Goal: Information Seeking & Learning: Learn about a topic

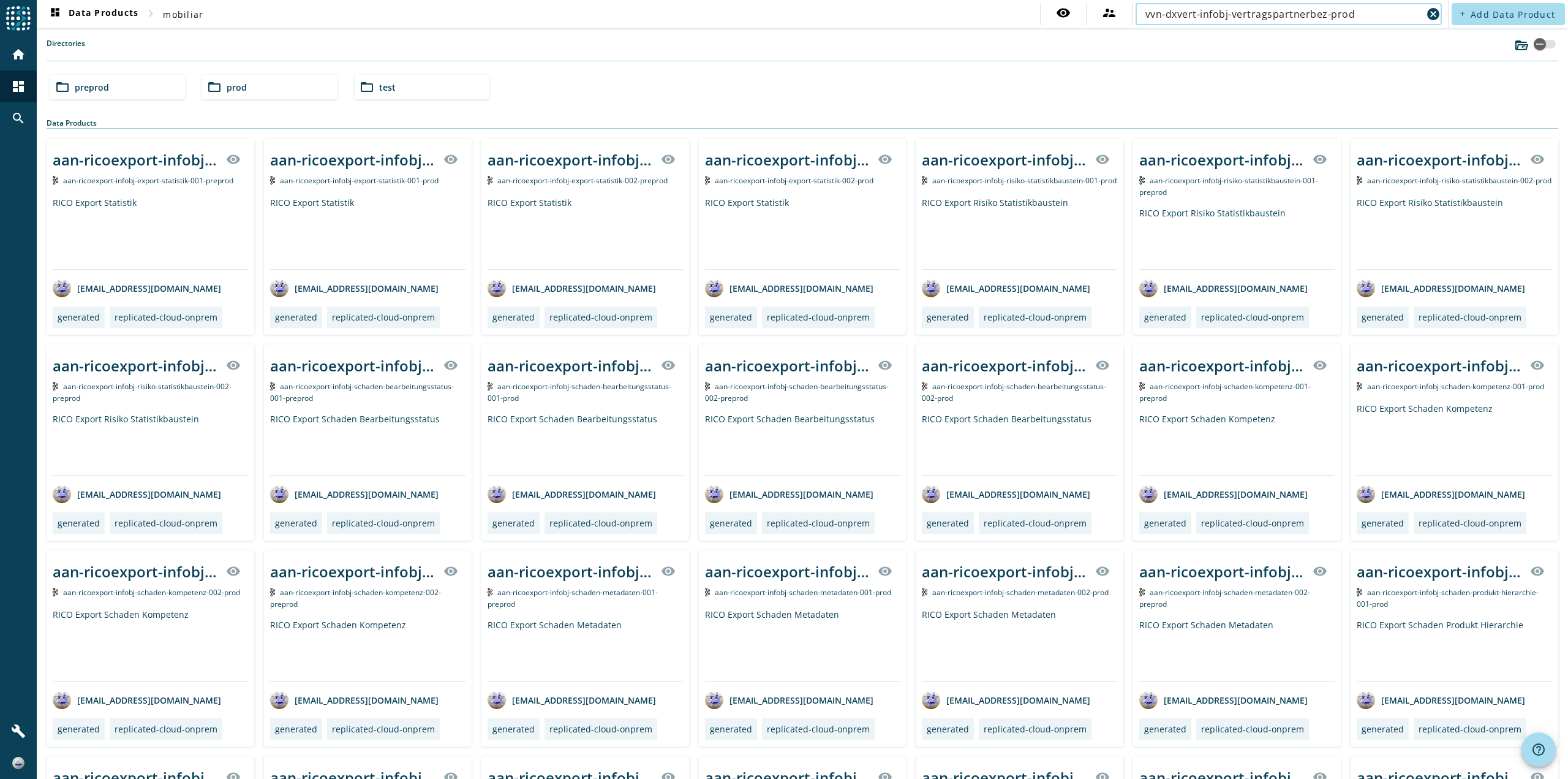
type input "vvn-dxvert-infobj-vertragspartnerbez-prod"
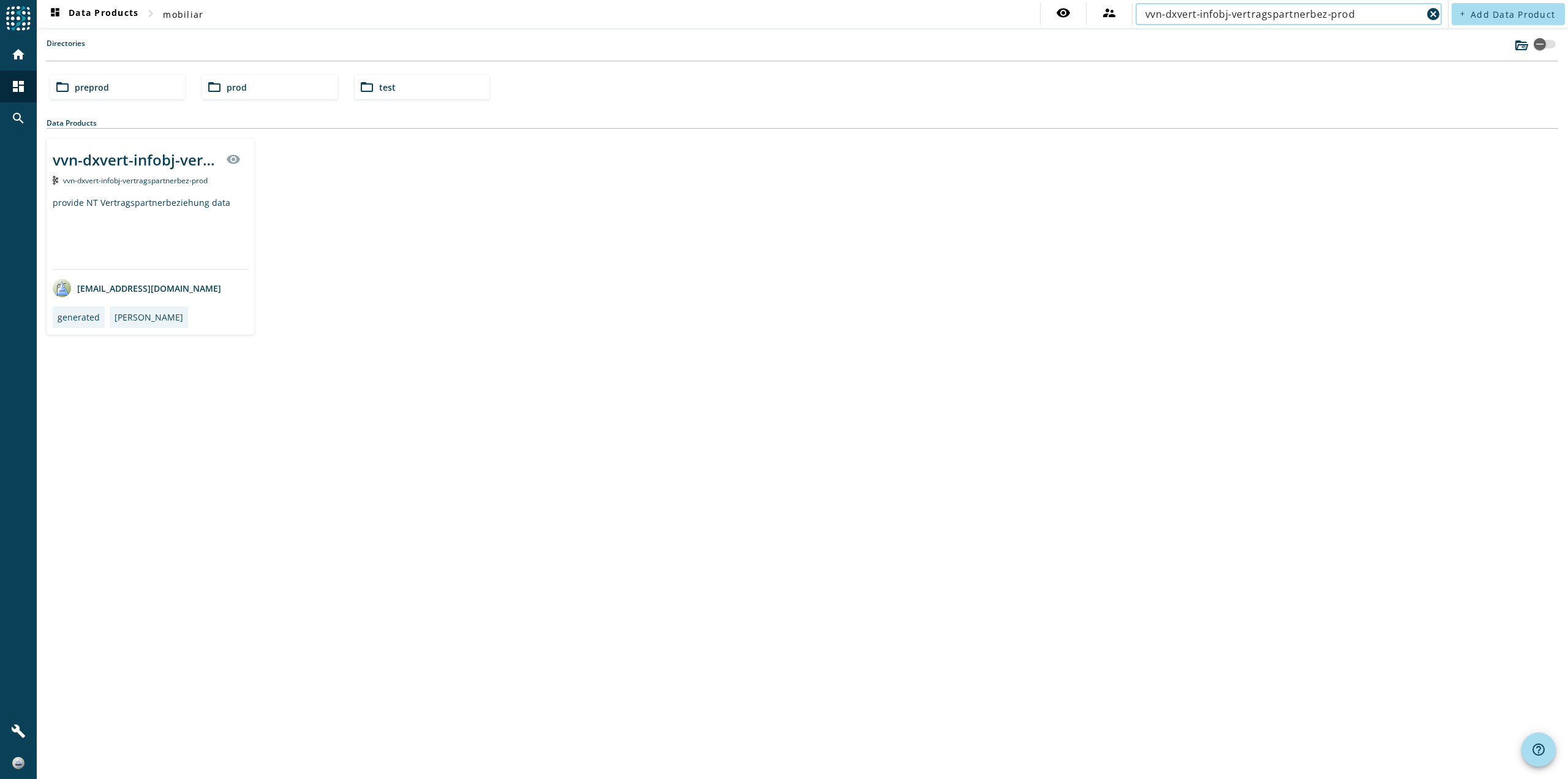
click at [125, 158] on div "vvn-dxvert-infobj-vertragspartnerbez" at bounding box center [135, 160] width 166 height 21
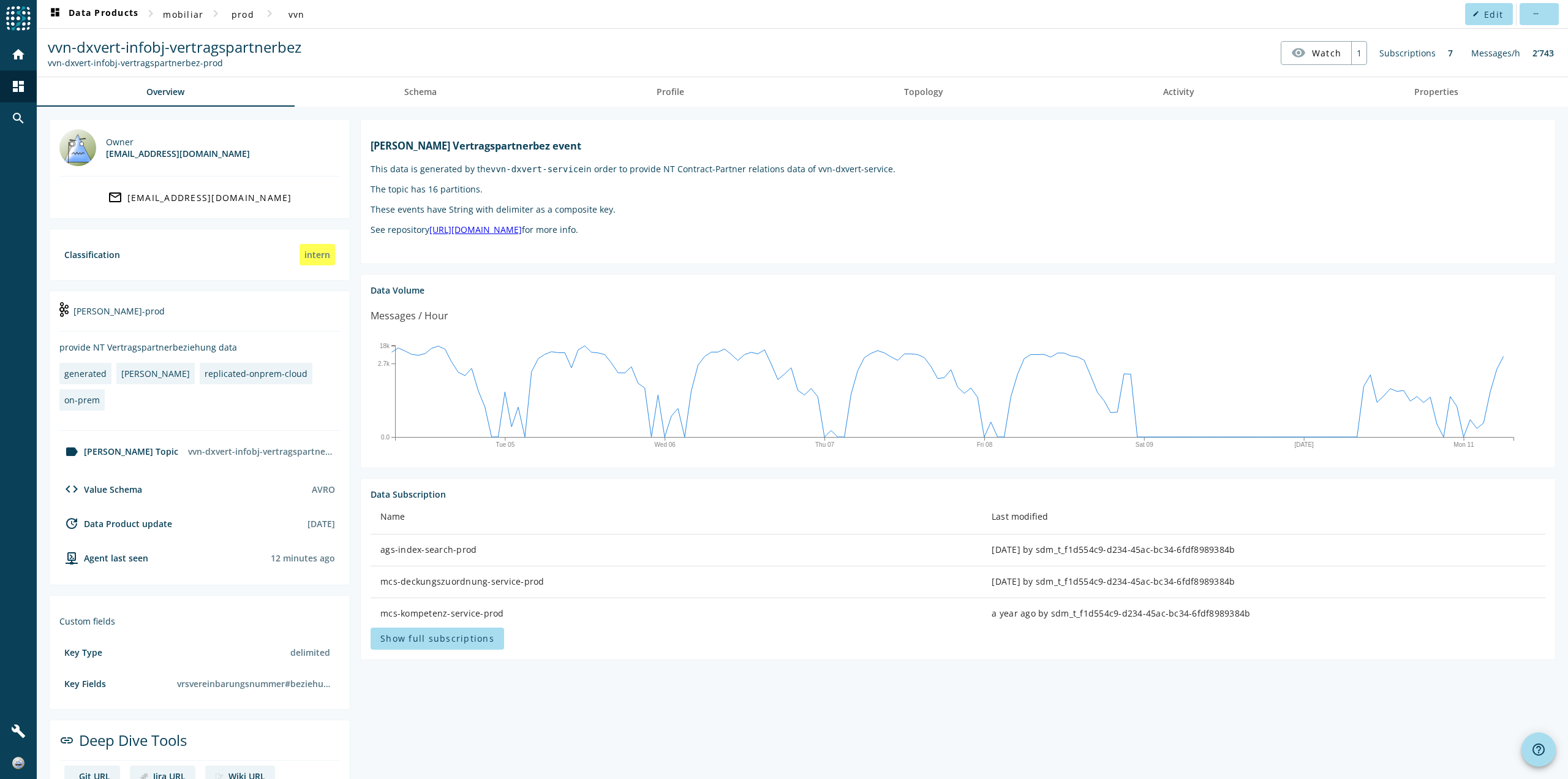
click at [548, 214] on p "These events have String with delimiter as a composite key." at bounding box center [958, 210] width 1175 height 12
click at [546, 201] on markdown "[PERSON_NAME] Vertragspartnerbez event This data is generated by the vvn-dxvert…" at bounding box center [958, 187] width 1175 height 96
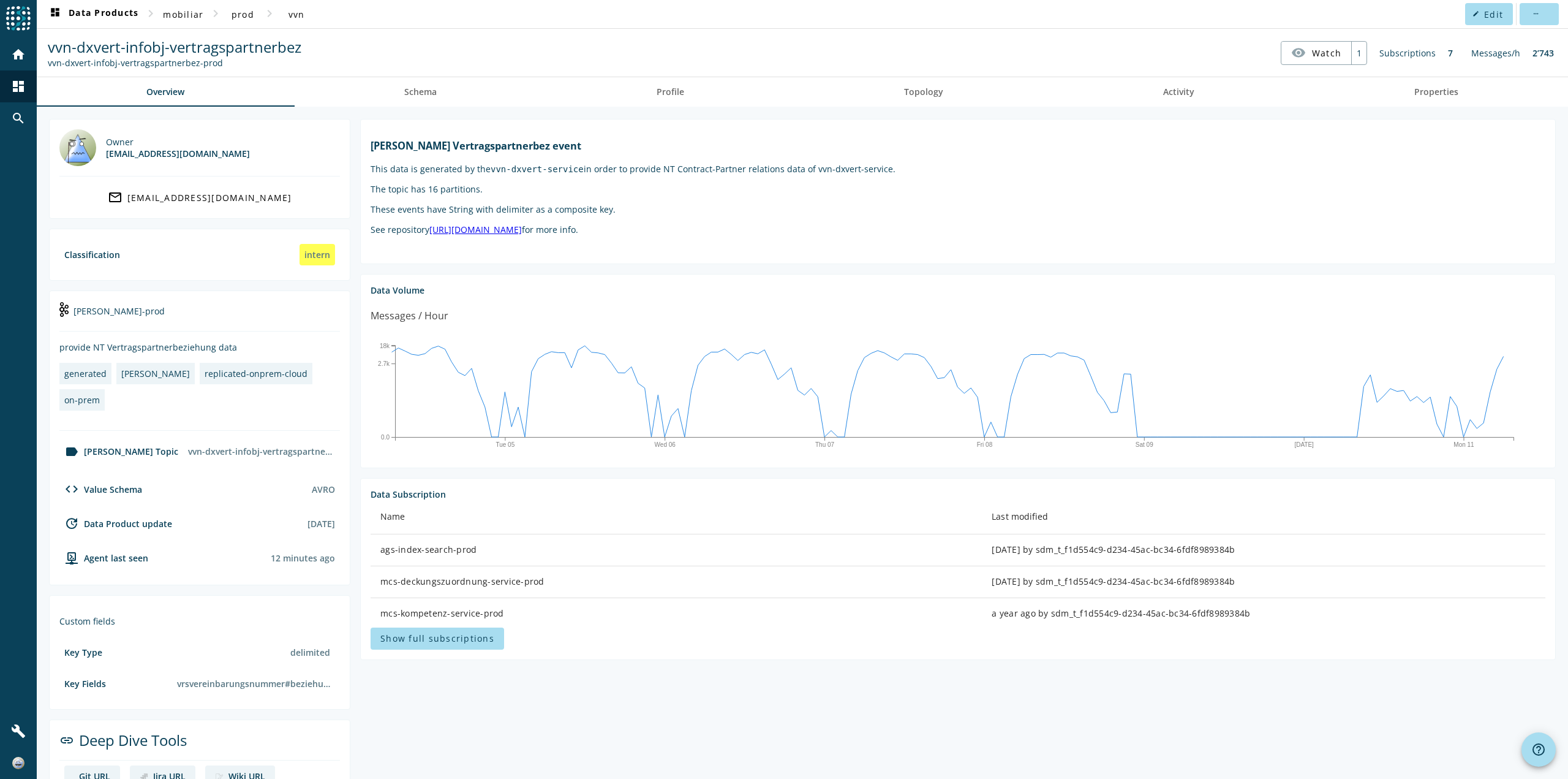
click at [546, 201] on markdown "[PERSON_NAME] Vertragspartnerbez event This data is generated by the vvn-dxvert…" at bounding box center [958, 187] width 1175 height 96
drag, startPoint x: 884, startPoint y: 243, endPoint x: 385, endPoint y: 235, distance: 499.1
click at [385, 235] on div "[PERSON_NAME] Vertragspartnerbez event This data is generated by the vvn-dxvert…" at bounding box center [958, 186] width 1175 height 115
click at [413, 97] on span "Schema" at bounding box center [420, 92] width 32 height 29
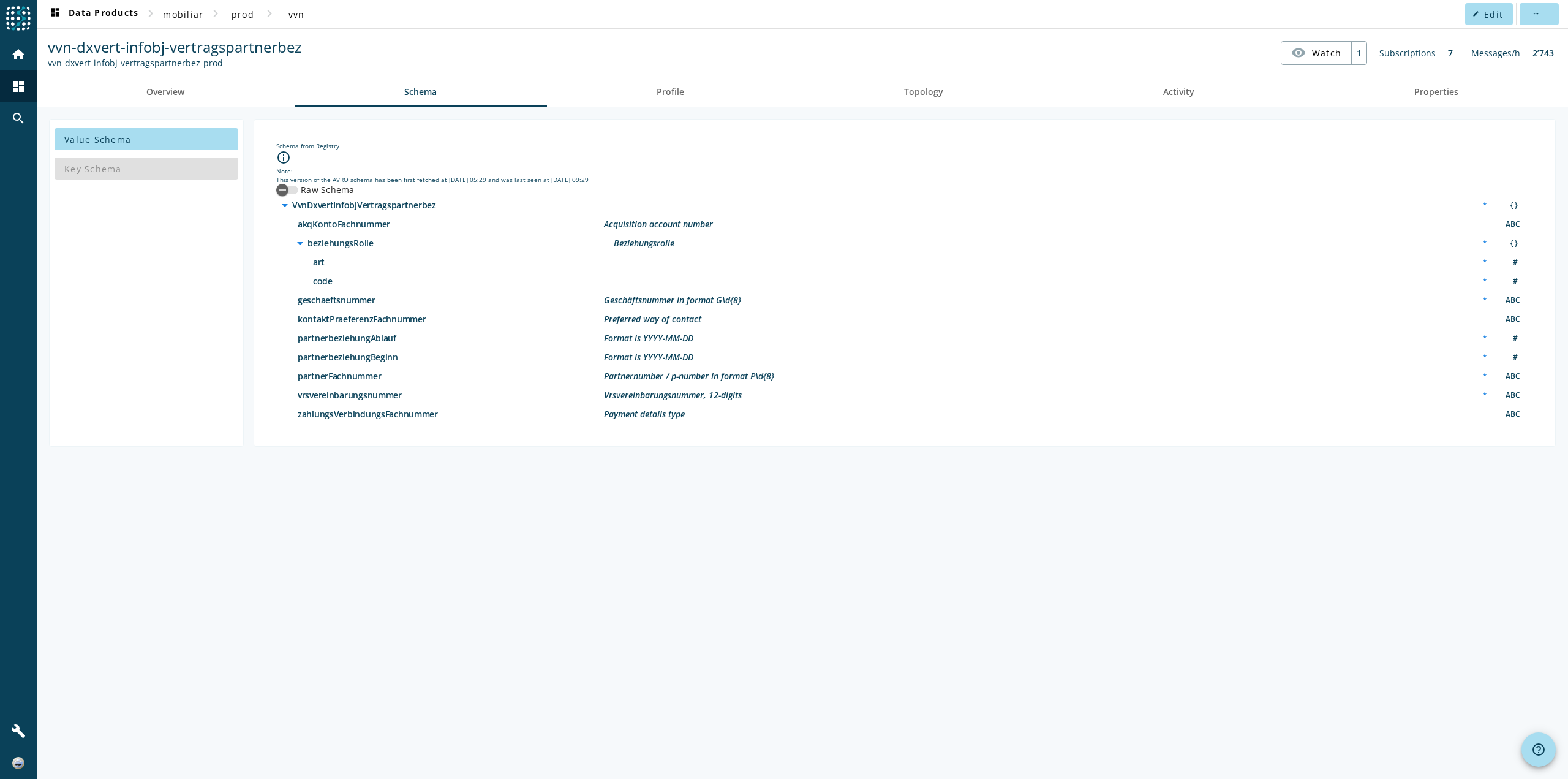
click at [406, 412] on span "zahlungsVerbindungsFachnummer" at bounding box center [451, 414] width 307 height 9
click at [645, 398] on div "Vrsvereinbarungsnummer, 12-digits" at bounding box center [673, 395] width 138 height 9
click at [451, 410] on div "zahlungsVerbindungsFachnummer Payment details type ABC" at bounding box center [913, 414] width 1242 height 19
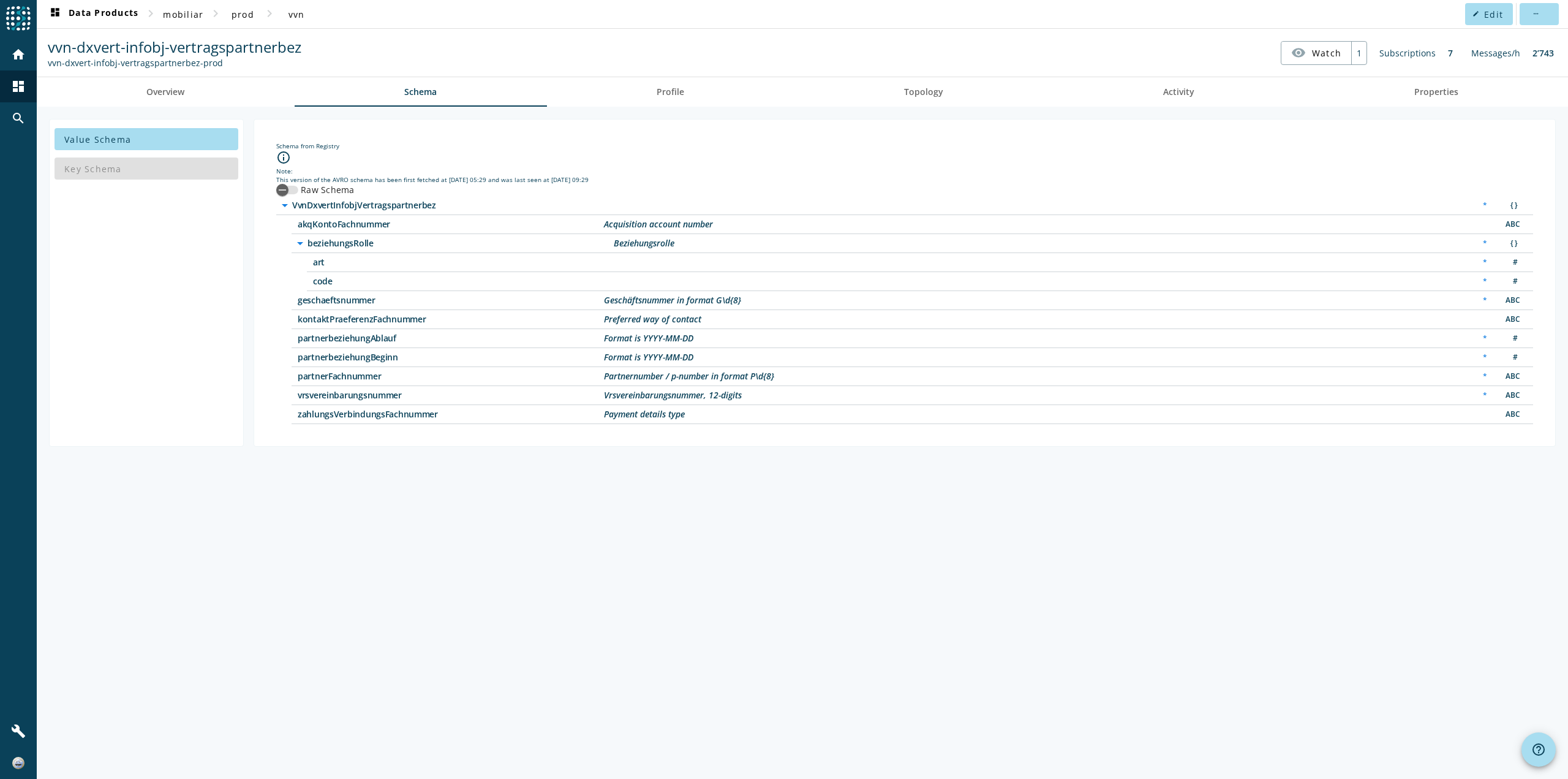
click at [451, 410] on div "zahlungsVerbindungsFachnummer Payment details type ABC" at bounding box center [913, 414] width 1242 height 19
click at [432, 338] on span "partnerbeziehungAblauf" at bounding box center [451, 338] width 307 height 9
drag, startPoint x: 1483, startPoint y: 337, endPoint x: 710, endPoint y: 366, distance: 773.5
click at [710, 366] on div "arrow_drop_down VvnDxvertInfobjVertragspartnerbez * { } akqKontoFachnummer Acqu…" at bounding box center [904, 310] width 1257 height 228
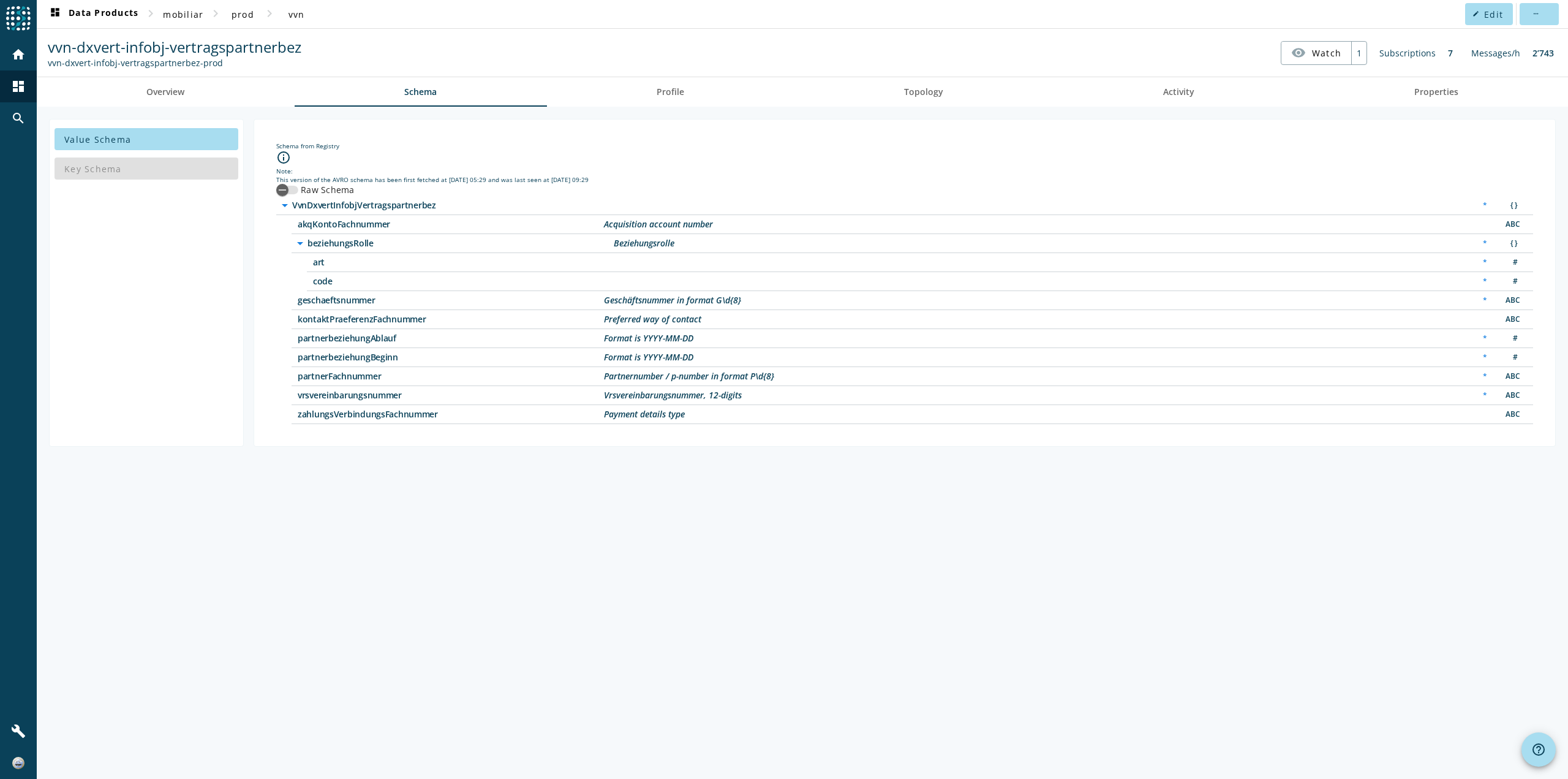
click at [710, 366] on div "partnerbeziehungBeginn Format is YYYY-MM-DD * #" at bounding box center [913, 357] width 1242 height 19
drag, startPoint x: 714, startPoint y: 366, endPoint x: 505, endPoint y: 352, distance: 209.5
click at [505, 352] on div "partnerbeziehungBeginn Format is YYYY-MM-DD * #" at bounding box center [913, 357] width 1242 height 19
click at [507, 353] on span "partnerbeziehungBeginn" at bounding box center [451, 357] width 307 height 9
click at [676, 354] on div "Format is YYYY-MM-DD" at bounding box center [648, 357] width 89 height 9
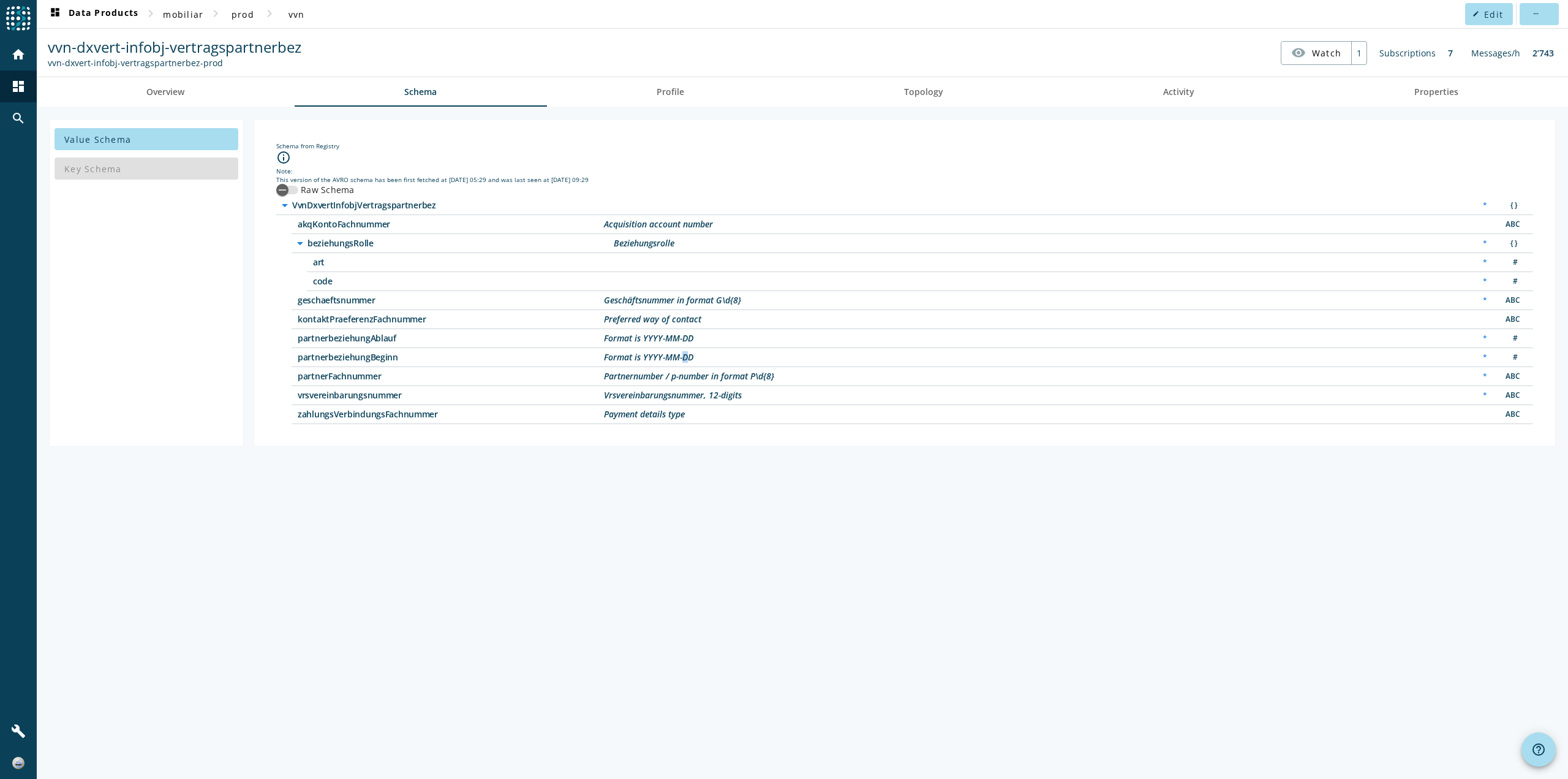
click at [676, 354] on div "Format is YYYY-MM-DD" at bounding box center [648, 357] width 89 height 9
click at [737, 357] on div "partnerbeziehungBeginn Format is YYYY-MM-DD * #" at bounding box center [913, 357] width 1242 height 19
drag, startPoint x: 737, startPoint y: 357, endPoint x: 310, endPoint y: 359, distance: 427.0
click at [310, 359] on div "partnerbeziehungBeginn Format is YYYY-MM-DD * #" at bounding box center [913, 357] width 1242 height 19
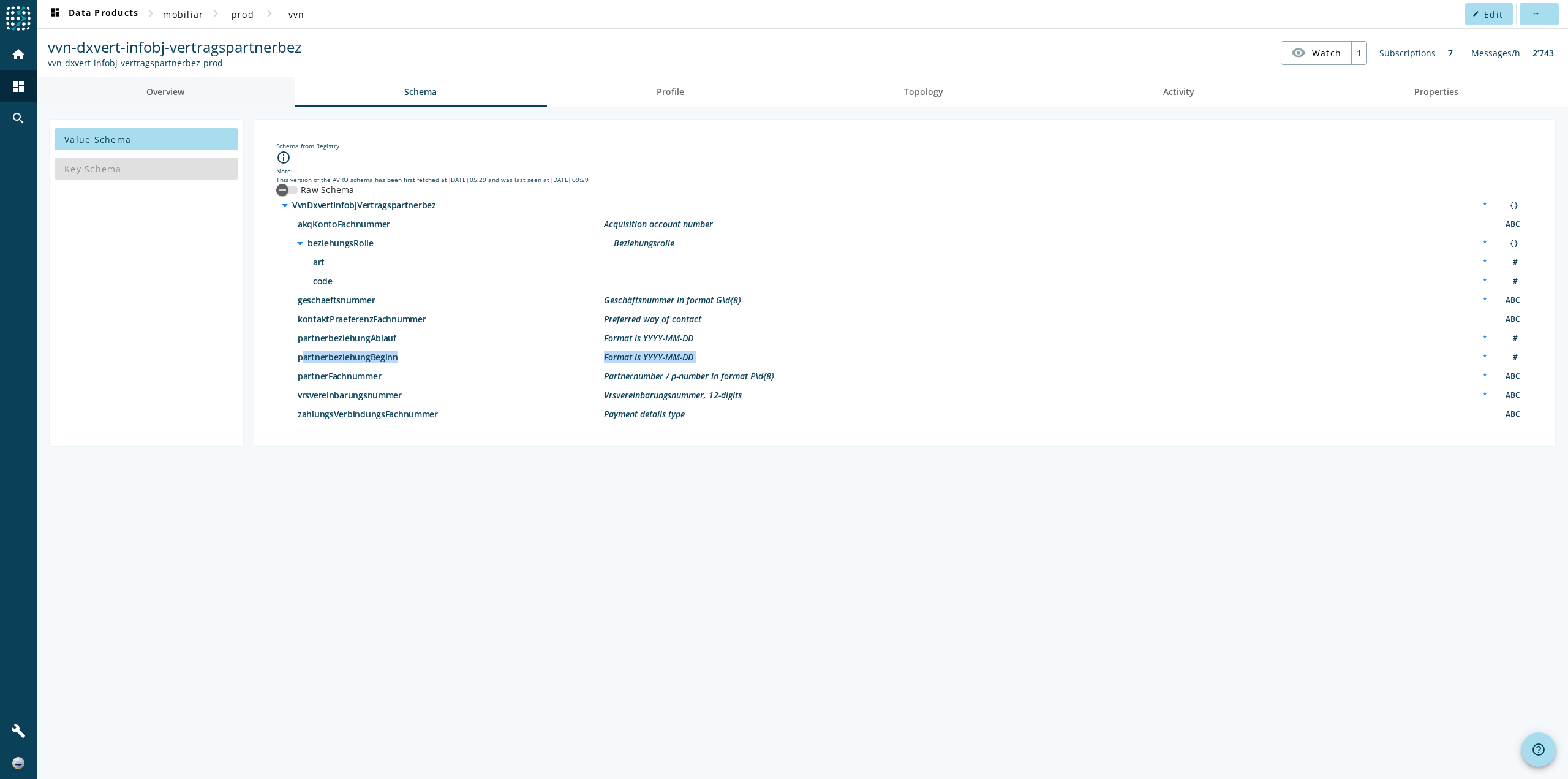
click at [197, 85] on link "Overview" at bounding box center [166, 92] width 258 height 29
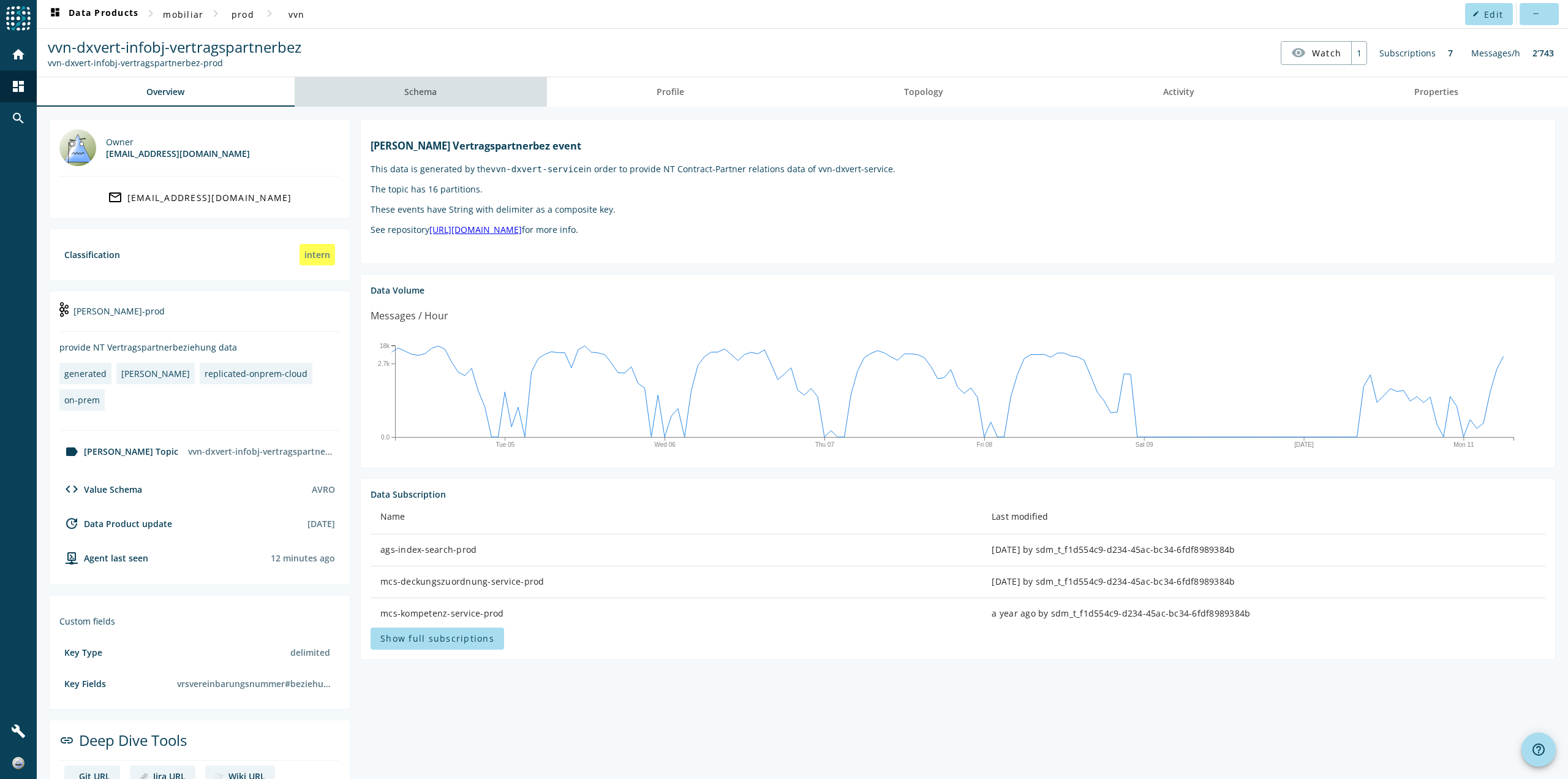
click at [425, 99] on span "Schema" at bounding box center [420, 92] width 32 height 29
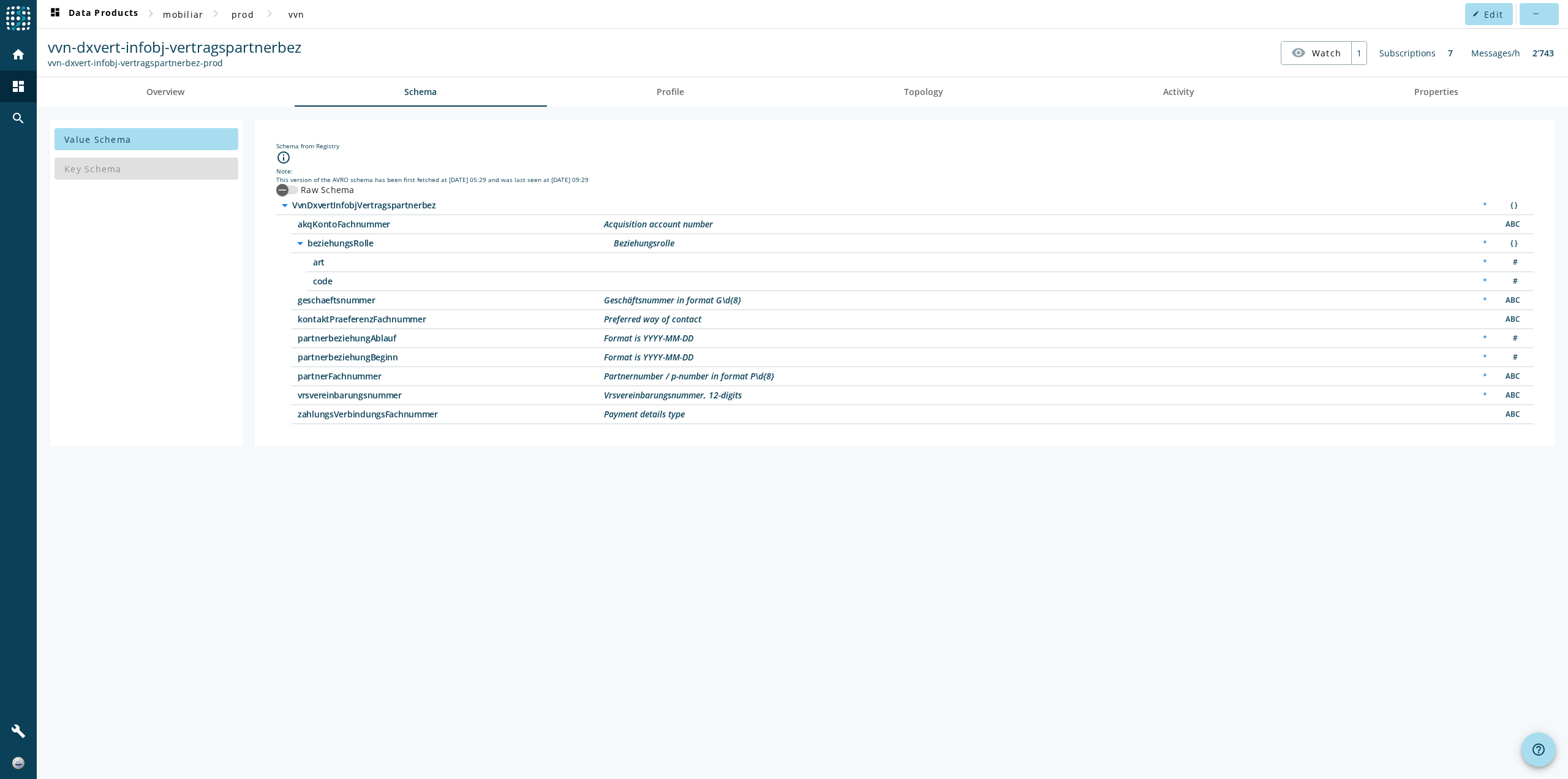
drag, startPoint x: 776, startPoint y: 355, endPoint x: 289, endPoint y: 354, distance: 487.0
click at [289, 354] on div "arrow_drop_down VvnDxvertInfobjVertragspartnerbez * { } akqKontoFachnummer Acqu…" at bounding box center [904, 310] width 1257 height 228
drag, startPoint x: 718, startPoint y: 338, endPoint x: 299, endPoint y: 342, distance: 419.0
click at [299, 342] on div "partnerbeziehungAblauf Format is YYYY-MM-DD * #" at bounding box center [913, 338] width 1242 height 19
click at [206, 97] on link "Overview" at bounding box center [166, 92] width 258 height 29
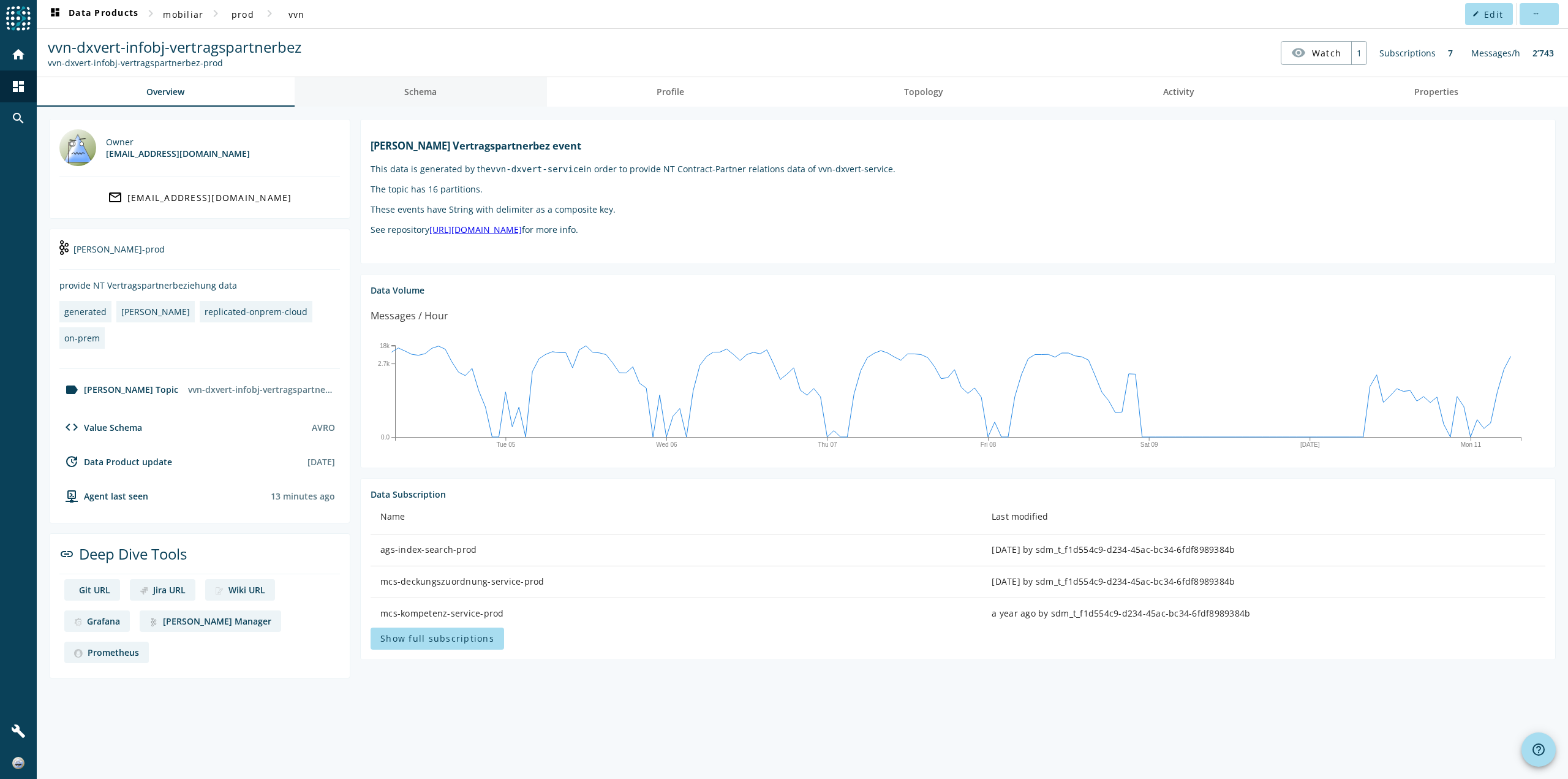
click at [445, 97] on link "Schema" at bounding box center [421, 92] width 253 height 29
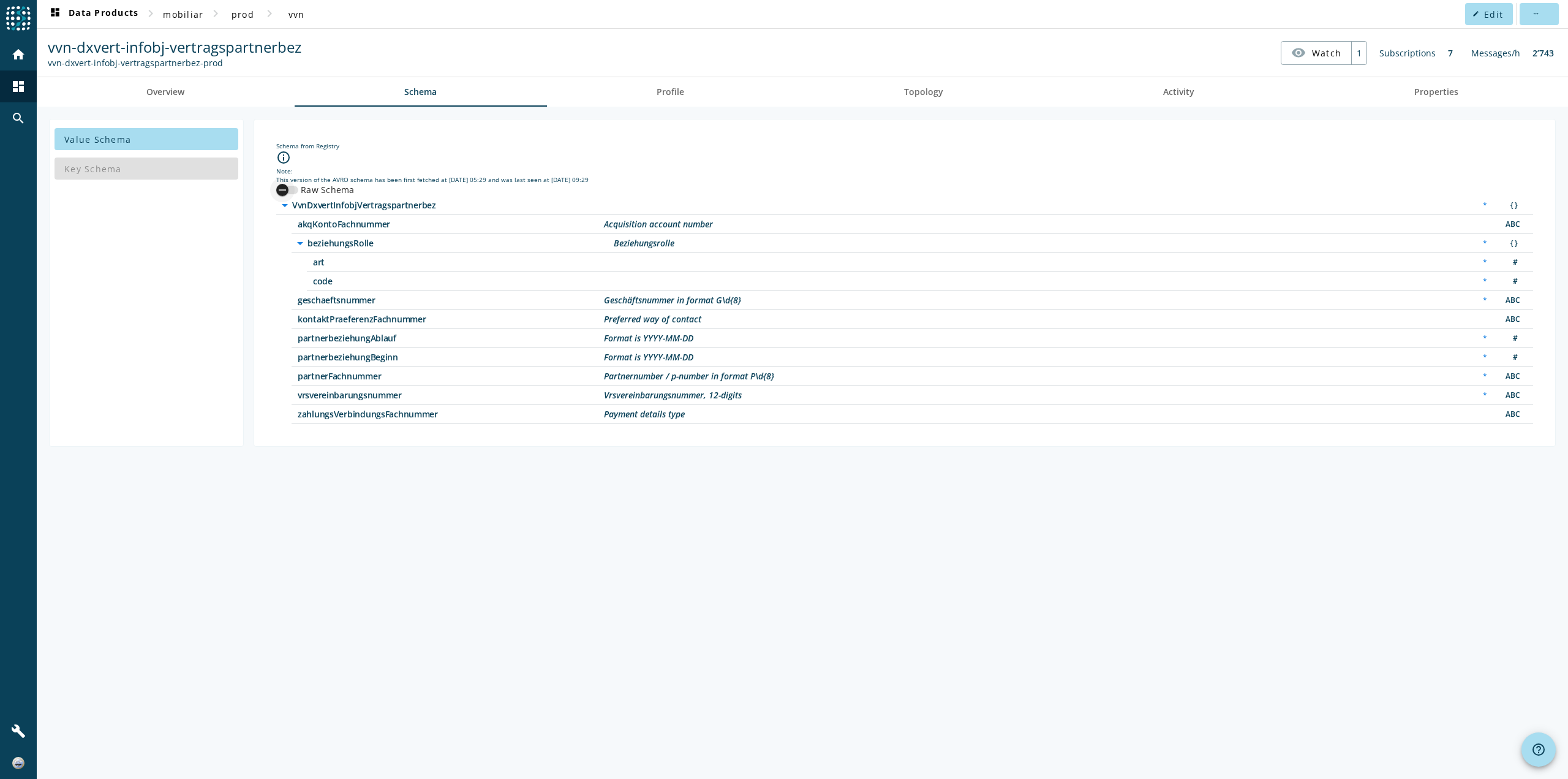
click at [295, 190] on div "button" at bounding box center [287, 189] width 23 height 9
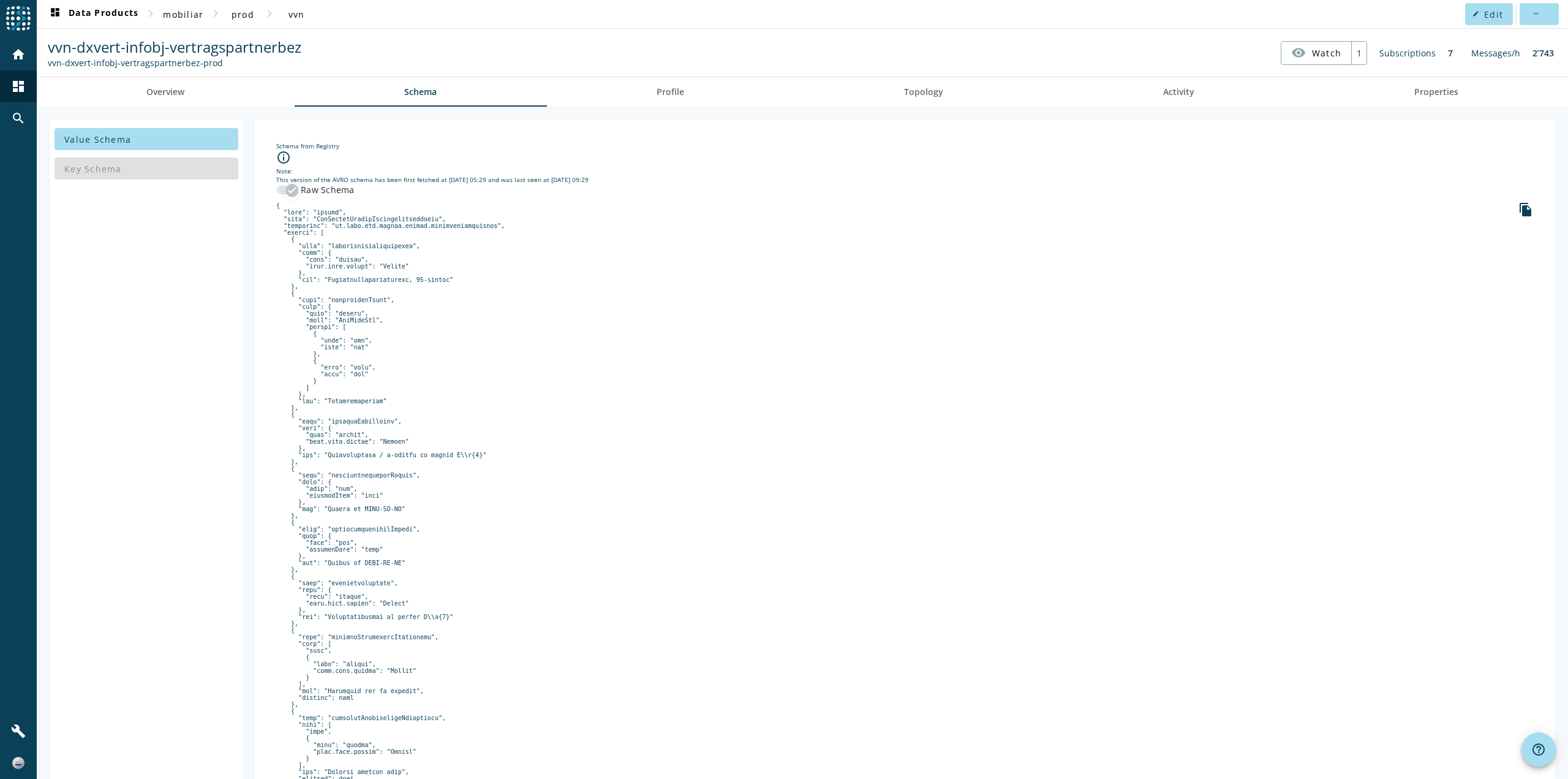
click at [282, 190] on div "button" at bounding box center [292, 189] width 24 height 24
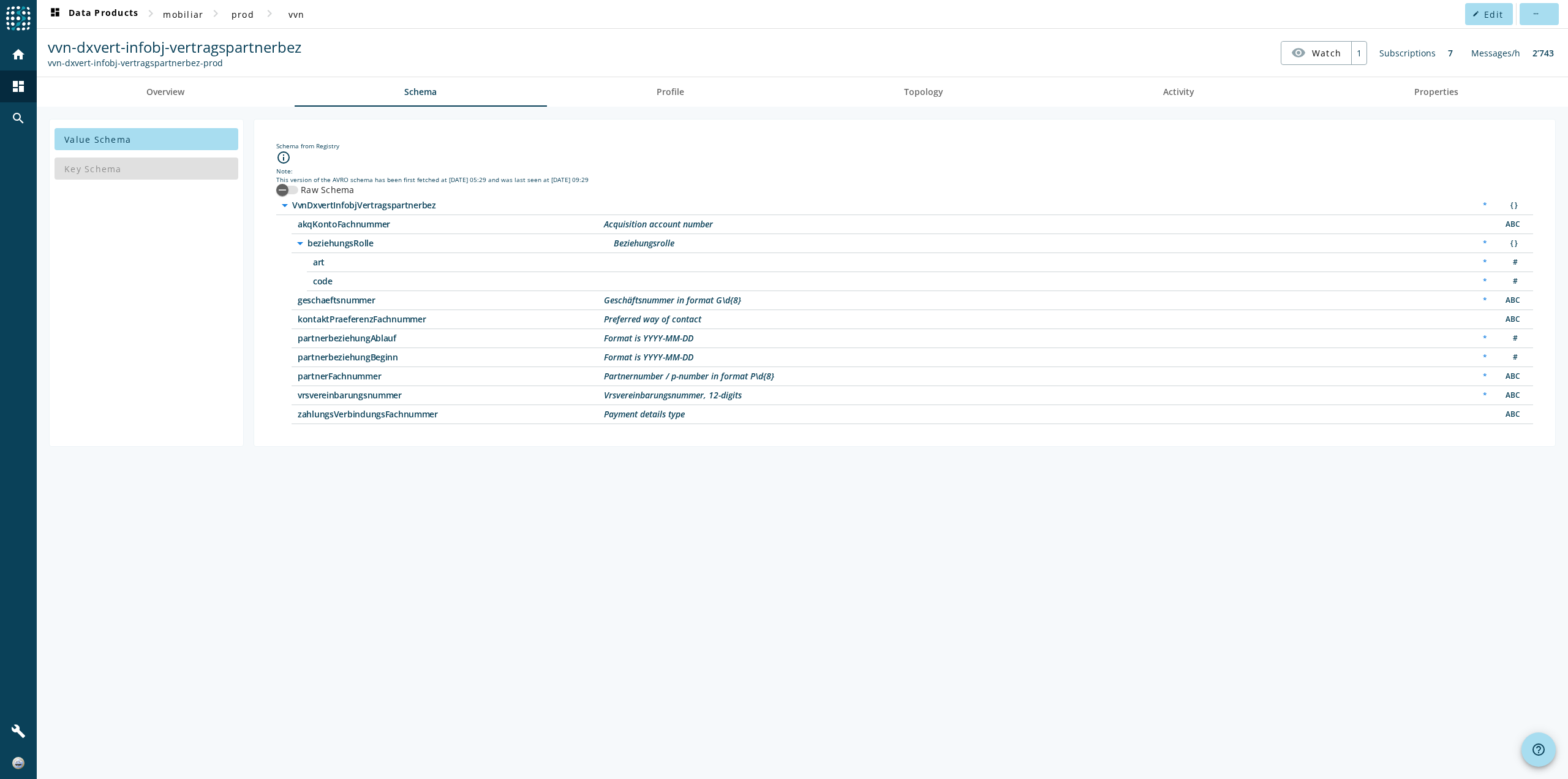
drag, startPoint x: 774, startPoint y: 399, endPoint x: 276, endPoint y: 336, distance: 502.0
click at [276, 336] on div "arrow_drop_down VvnDxvertInfobjVertragspartnerbez * { } akqKontoFachnummer Acqu…" at bounding box center [904, 310] width 1257 height 228
click at [1484, 206] on div "*" at bounding box center [1485, 205] width 17 height 13
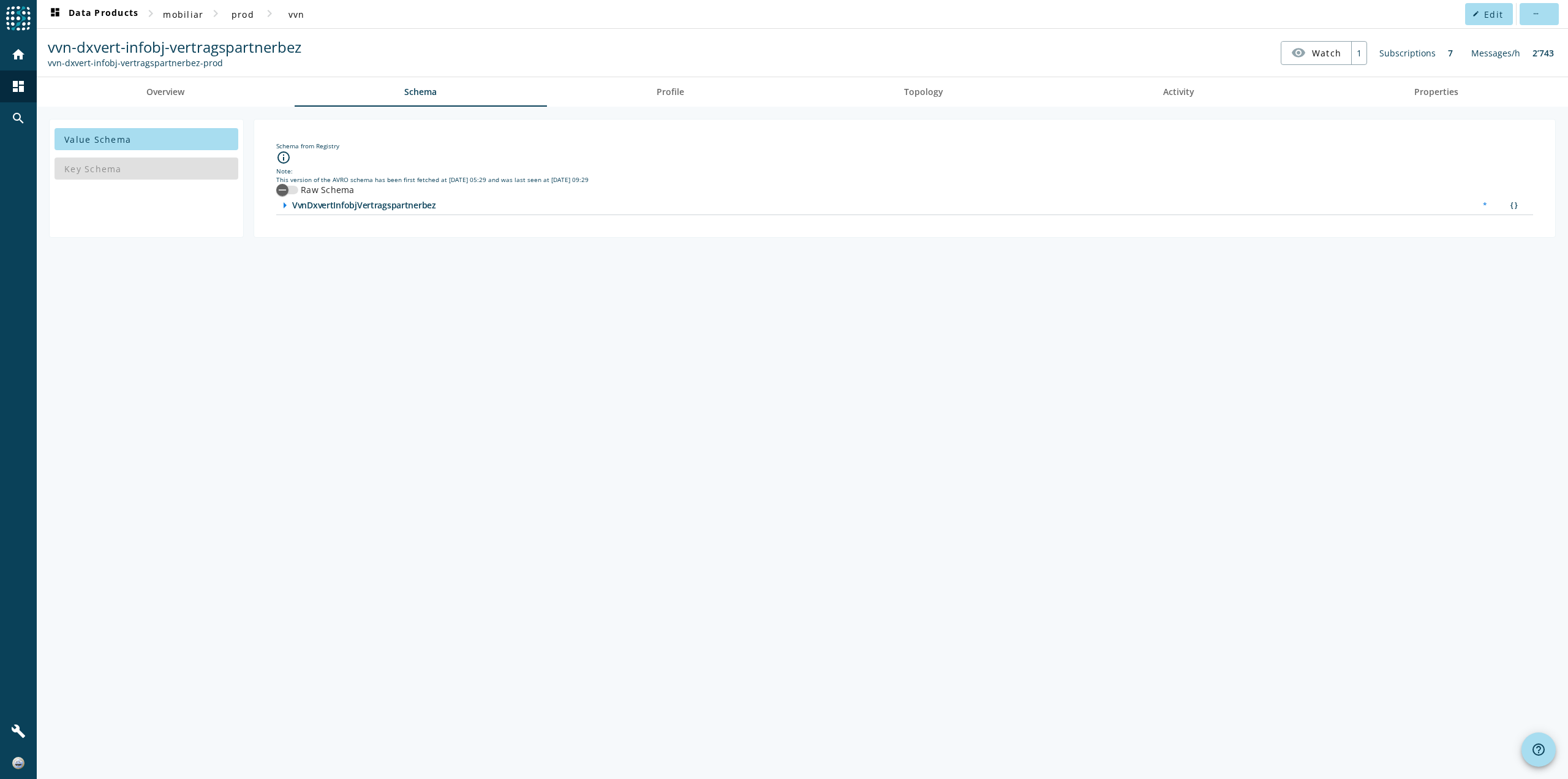
click at [1484, 206] on div "*" at bounding box center [1485, 205] width 17 height 13
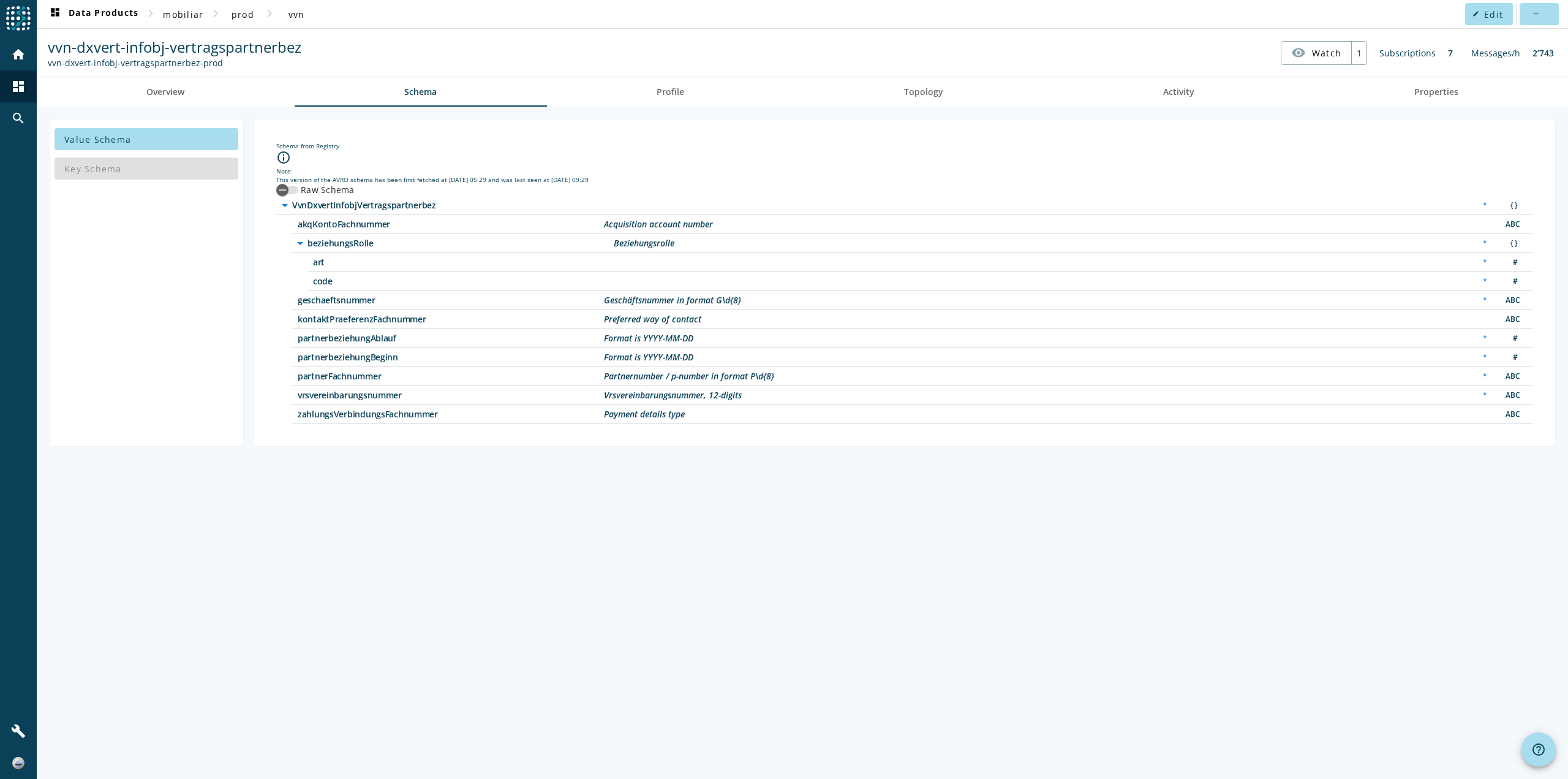
click at [1214, 136] on div "Schema from Registry info_outline Note: This version of the AVRO schema has bee…" at bounding box center [905, 282] width 1281 height 307
click at [661, 96] on span "Profile" at bounding box center [670, 91] width 27 height 9
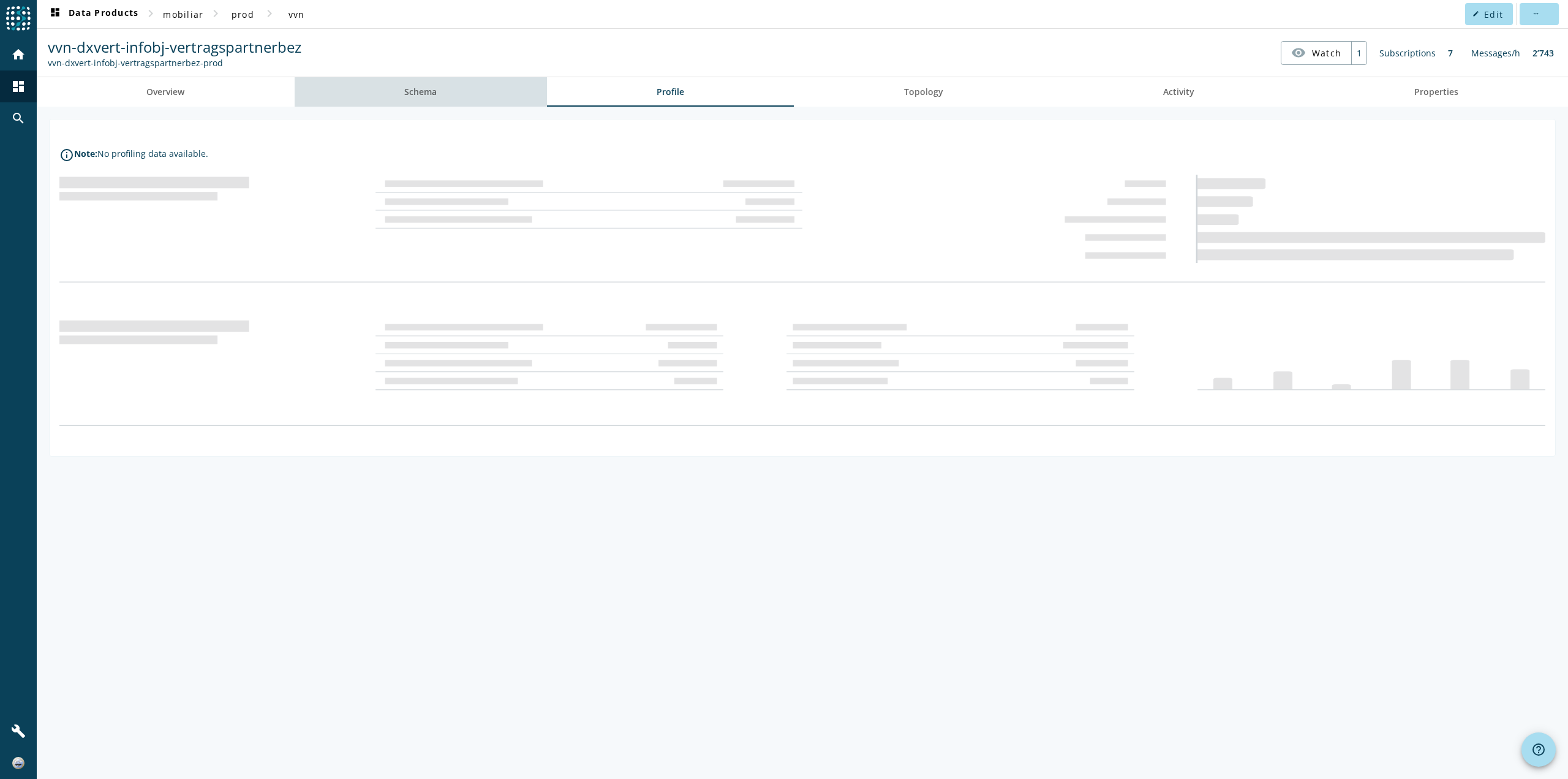
click at [501, 100] on link "Schema" at bounding box center [421, 92] width 253 height 29
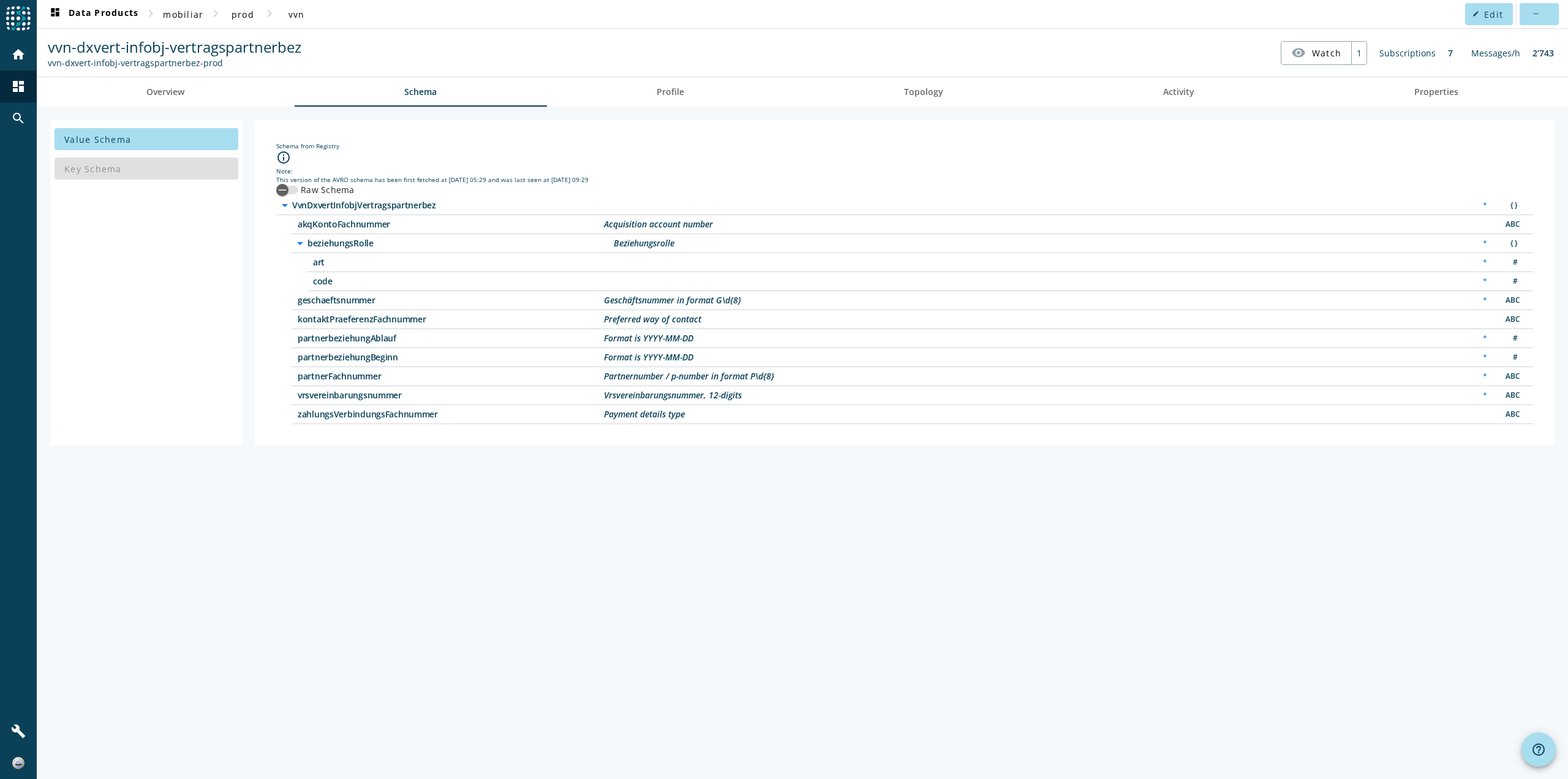
drag, startPoint x: 418, startPoint y: 356, endPoint x: 292, endPoint y: 356, distance: 126.0
click at [292, 356] on div "partnerbeziehungBeginn Format is YYYY-MM-DD * #" at bounding box center [913, 357] width 1242 height 19
copy span "partnerbeziehungBeginn"
click at [151, 111] on div "Value Schema Key Schema Schema from Registry info_outline Note: This version of…" at bounding box center [803, 443] width 1532 height 672
click at [148, 102] on span "Overview" at bounding box center [165, 92] width 38 height 29
